Goal: Navigation & Orientation: Find specific page/section

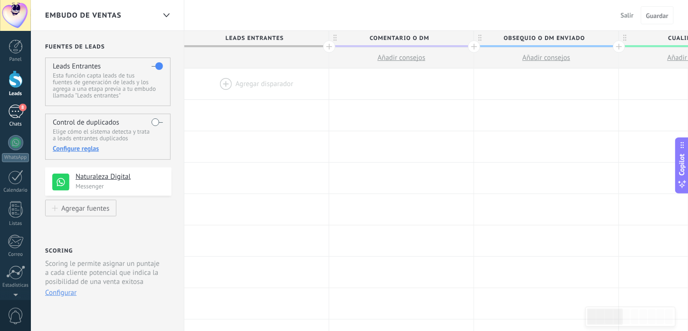
click at [10, 107] on div "8" at bounding box center [15, 111] width 15 height 14
